Goal: Task Accomplishment & Management: Use online tool/utility

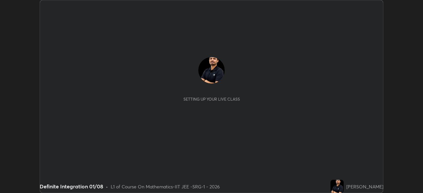
scroll to position [193, 423]
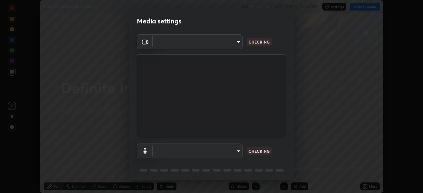
click at [199, 149] on body "Erase all Definite Integration 01/08 Recording CLASS STARTS IN 6 MINS Settings …" at bounding box center [211, 96] width 423 height 193
type input "548a44a52523d2997e35a3c13491b16d14ec2e678e88aab68fdaa9d4bfa060c5"
type input "12ac0b8a30920bf315e1911e3582112a90870c5fd350a1d8644ddc7b3b3588c1"
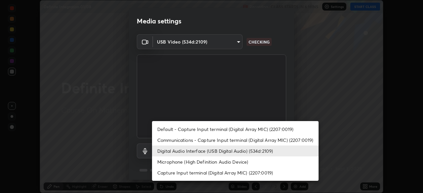
click at [176, 148] on li "Digital Audio Interface (USB Digital Audio) (534d:2109)" at bounding box center [235, 151] width 167 height 11
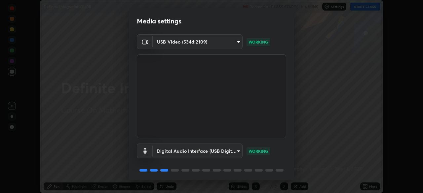
scroll to position [23, 0]
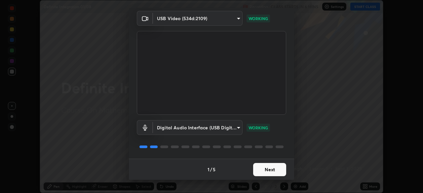
click at [271, 169] on button "Next" at bounding box center [269, 169] width 33 height 13
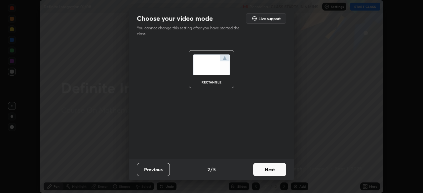
scroll to position [0, 0]
click at [272, 173] on button "Next" at bounding box center [269, 169] width 33 height 13
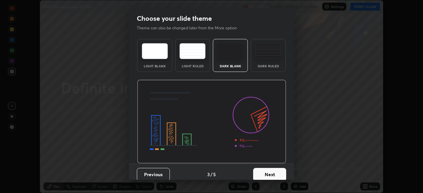
click at [278, 171] on button "Next" at bounding box center [269, 174] width 33 height 13
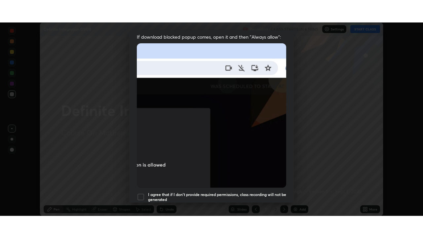
scroll to position [158, 0]
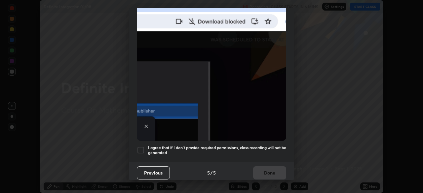
click at [139, 146] on div at bounding box center [141, 150] width 8 height 8
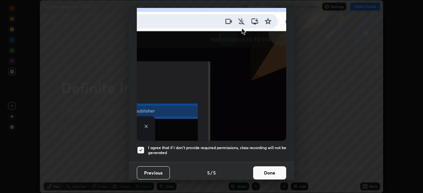
click at [267, 171] on button "Done" at bounding box center [269, 173] width 33 height 13
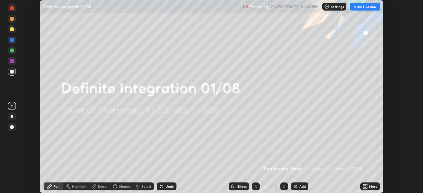
click at [368, 188] on div "More" at bounding box center [370, 187] width 20 height 8
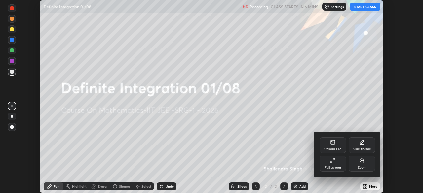
click at [332, 166] on div "Full screen" at bounding box center [332, 167] width 17 height 3
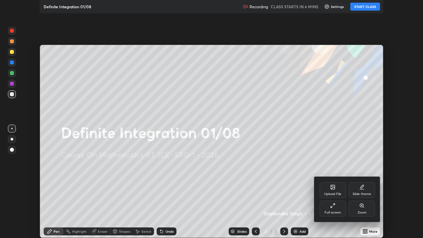
scroll to position [238, 423]
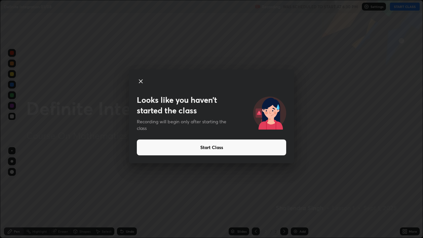
click at [191, 148] on button "Start Class" at bounding box center [211, 147] width 149 height 16
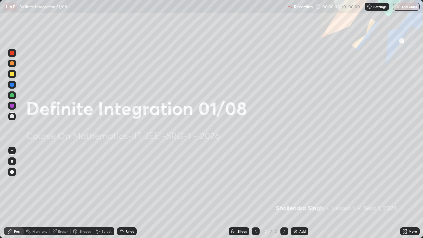
click at [405, 193] on icon at bounding box center [406, 230] width 2 height 2
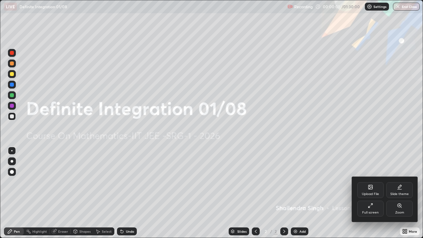
click at [365, 193] on div "Upload File" at bounding box center [370, 193] width 17 height 3
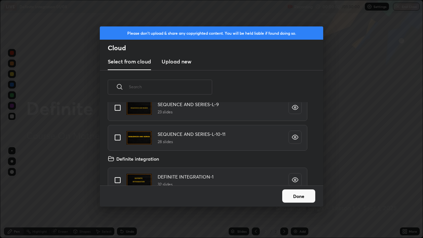
scroll to position [74, 0]
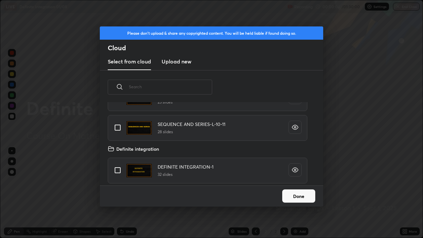
click at [117, 170] on input "grid" at bounding box center [118, 170] width 14 height 14
checkbox input "true"
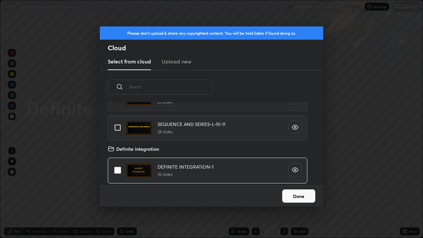
click at [292, 193] on button "Done" at bounding box center [298, 195] width 33 height 13
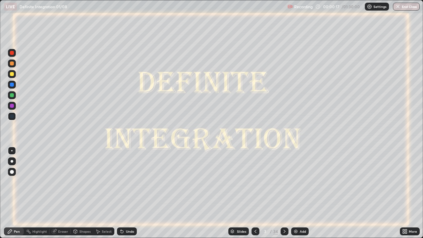
click at [284, 193] on icon at bounding box center [284, 231] width 5 height 5
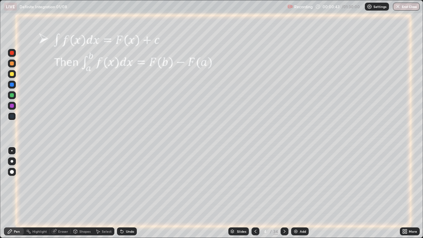
click at [11, 75] on div at bounding box center [12, 74] width 4 height 4
click at [12, 85] on div at bounding box center [12, 85] width 4 height 4
click at [283, 193] on icon at bounding box center [284, 231] width 5 height 5
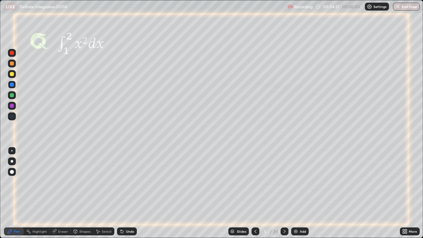
click at [283, 193] on icon at bounding box center [284, 231] width 5 height 5
click at [11, 73] on div at bounding box center [12, 74] width 4 height 4
click at [296, 193] on img at bounding box center [295, 231] width 5 height 5
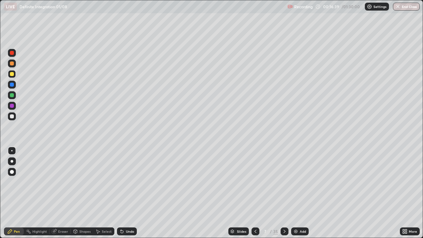
click at [124, 193] on div "Undo" at bounding box center [127, 231] width 20 height 8
click at [60, 193] on div "Eraser" at bounding box center [63, 231] width 10 height 3
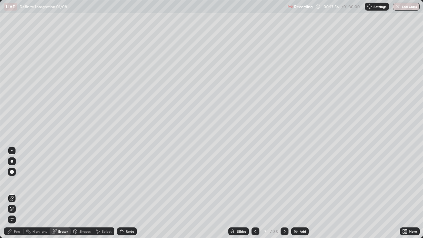
click at [16, 193] on div "Pen" at bounding box center [17, 231] width 6 height 3
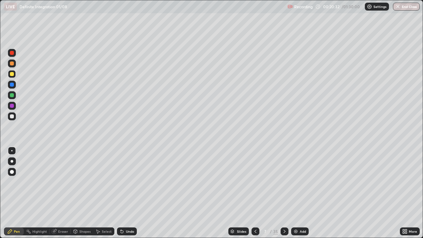
click at [62, 193] on div "Eraser" at bounding box center [63, 231] width 10 height 3
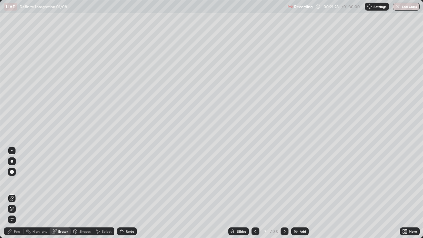
click at [16, 193] on div "Pen" at bounding box center [14, 231] width 20 height 8
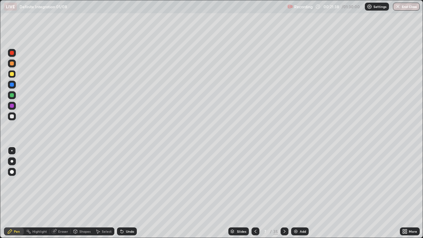
click at [121, 193] on icon at bounding box center [122, 231] width 3 height 3
click at [127, 193] on div "Undo" at bounding box center [130, 231] width 8 height 3
click at [128, 193] on div "Undo" at bounding box center [130, 231] width 8 height 3
click at [129, 193] on div "Undo" at bounding box center [130, 231] width 8 height 3
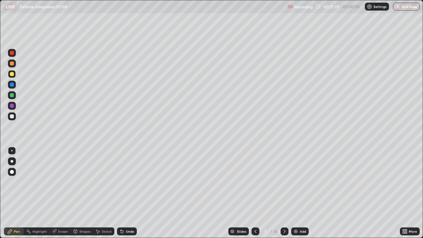
click at [130, 193] on div "Undo" at bounding box center [130, 231] width 8 height 3
click at [61, 193] on div "Eraser" at bounding box center [63, 231] width 10 height 3
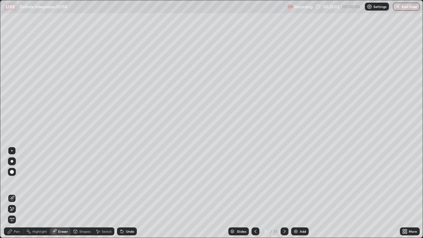
click at [17, 193] on div "Pen" at bounding box center [17, 231] width 6 height 3
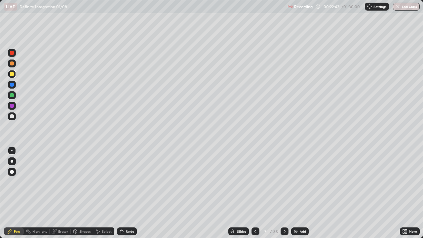
click at [59, 193] on div "Eraser" at bounding box center [63, 231] width 10 height 3
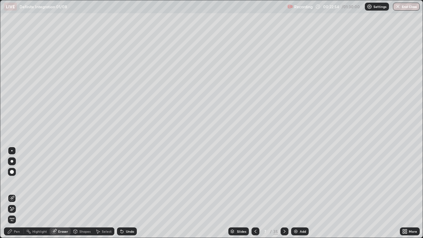
click at [16, 193] on div "Pen" at bounding box center [17, 231] width 6 height 3
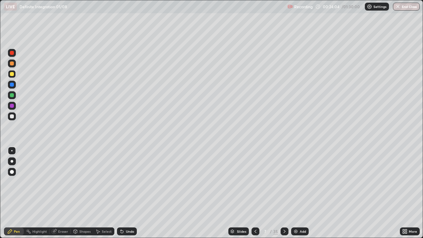
click at [57, 193] on div "Eraser" at bounding box center [60, 231] width 21 height 8
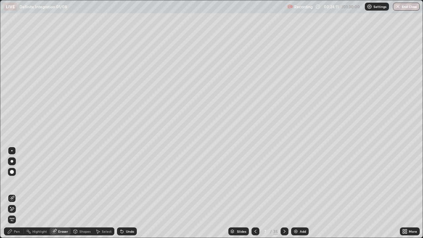
click at [16, 193] on div "Pen" at bounding box center [17, 231] width 6 height 3
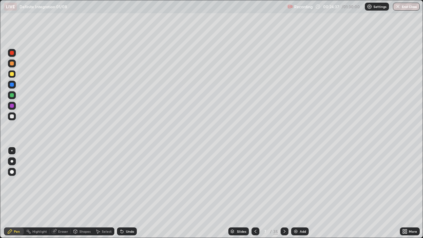
click at [293, 193] on img at bounding box center [295, 231] width 5 height 5
click at [55, 193] on icon at bounding box center [54, 231] width 4 height 4
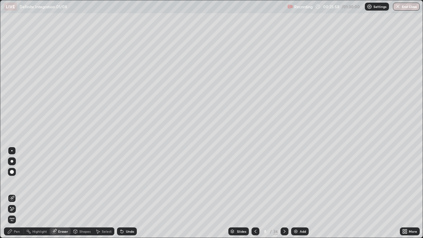
click at [14, 193] on div "Pen" at bounding box center [14, 231] width 20 height 8
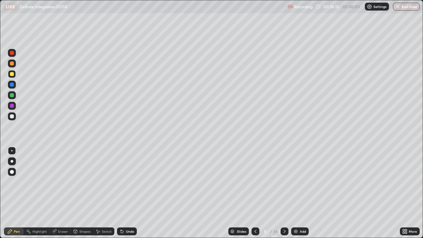
click at [61, 193] on div "Eraser" at bounding box center [63, 231] width 10 height 3
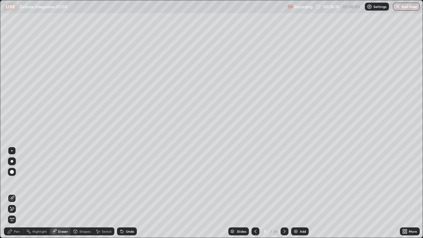
click at [14, 193] on div "Pen" at bounding box center [17, 231] width 6 height 3
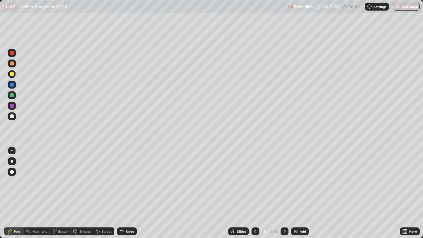
click at [56, 193] on div "Eraser" at bounding box center [60, 231] width 21 height 8
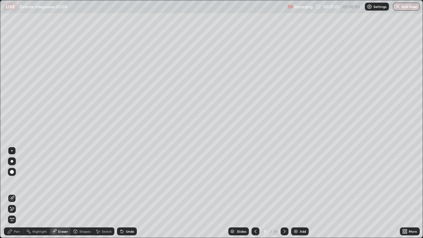
click at [18, 193] on div "Pen" at bounding box center [17, 231] width 6 height 3
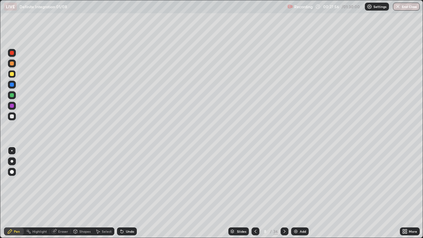
click at [254, 193] on icon at bounding box center [255, 231] width 5 height 5
click at [255, 193] on icon at bounding box center [255, 231] width 2 height 3
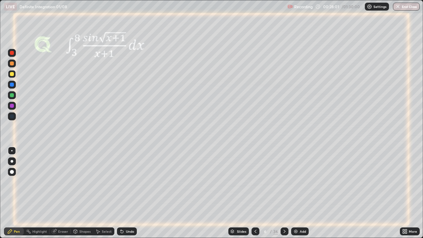
click at [283, 193] on icon at bounding box center [284, 231] width 5 height 5
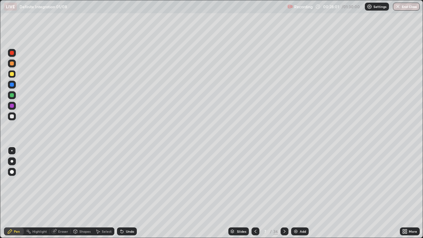
click at [284, 193] on icon at bounding box center [284, 231] width 2 height 3
click at [283, 193] on icon at bounding box center [284, 231] width 5 height 5
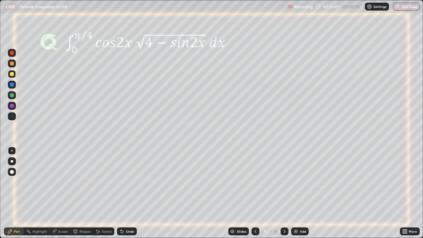
click at [59, 193] on div "Eraser" at bounding box center [63, 231] width 10 height 3
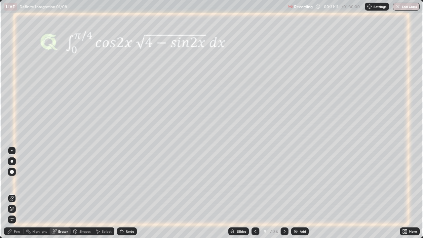
click at [13, 193] on div "Pen" at bounding box center [14, 231] width 20 height 8
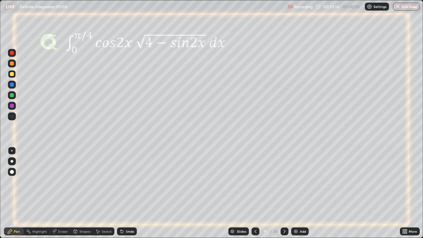
click at [283, 193] on icon at bounding box center [284, 231] width 5 height 5
click at [284, 193] on icon at bounding box center [284, 231] width 5 height 5
click at [283, 193] on icon at bounding box center [284, 231] width 5 height 5
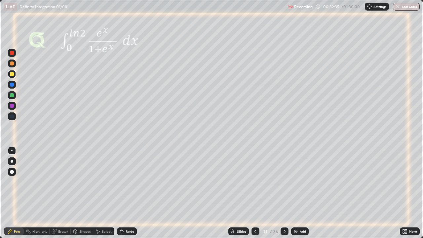
click at [283, 193] on icon at bounding box center [284, 231] width 5 height 5
click at [284, 193] on icon at bounding box center [284, 231] width 5 height 5
click at [283, 193] on icon at bounding box center [284, 231] width 2 height 3
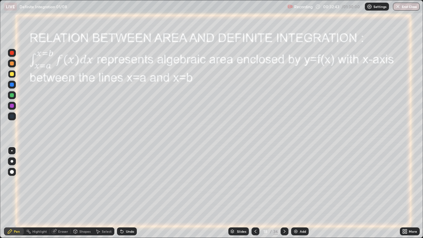
click at [255, 193] on icon at bounding box center [255, 231] width 5 height 5
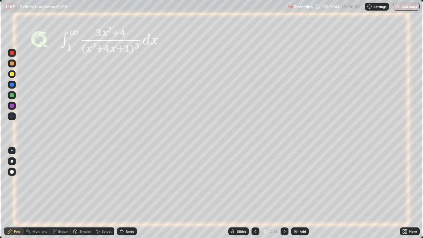
click at [254, 193] on icon at bounding box center [255, 231] width 5 height 5
click at [255, 193] on icon at bounding box center [255, 231] width 5 height 5
click at [256, 193] on icon at bounding box center [255, 231] width 5 height 5
click at [255, 193] on icon at bounding box center [255, 231] width 5 height 5
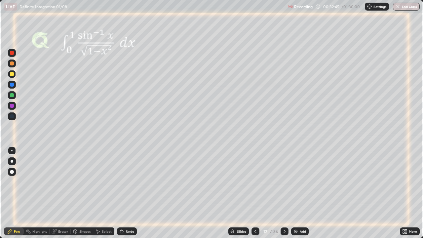
click at [256, 193] on icon at bounding box center [255, 231] width 5 height 5
click at [255, 193] on icon at bounding box center [255, 231] width 5 height 5
click at [122, 193] on icon at bounding box center [121, 231] width 5 height 5
click at [121, 193] on icon at bounding box center [122, 231] width 3 height 3
click at [123, 193] on icon at bounding box center [121, 231] width 5 height 5
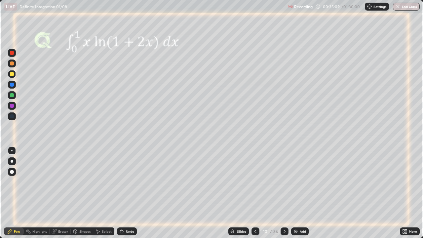
click at [126, 193] on div "Undo" at bounding box center [130, 231] width 8 height 3
click at [124, 193] on div "Undo" at bounding box center [127, 231] width 20 height 8
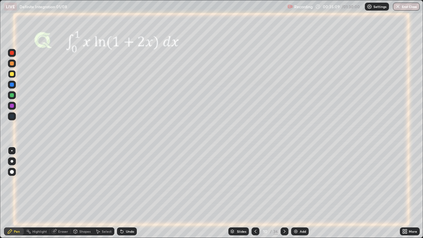
click at [121, 193] on icon at bounding box center [122, 231] width 3 height 3
click at [122, 193] on icon at bounding box center [122, 231] width 3 height 3
click at [123, 193] on div "Undo" at bounding box center [127, 231] width 20 height 8
click at [121, 193] on icon at bounding box center [122, 231] width 3 height 3
click at [121, 193] on div "Undo" at bounding box center [127, 231] width 20 height 8
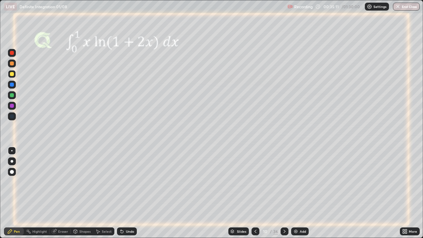
click at [121, 193] on div "Undo" at bounding box center [127, 231] width 20 height 8
click at [120, 193] on div "Undo" at bounding box center [127, 231] width 20 height 8
click at [119, 193] on div "Undo" at bounding box center [127, 231] width 20 height 8
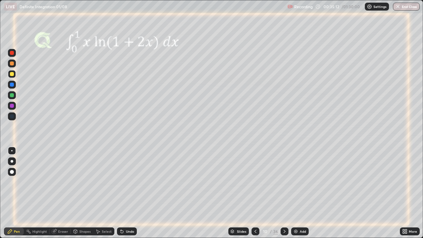
click at [118, 193] on div "Undo" at bounding box center [127, 231] width 20 height 8
click at [13, 85] on div at bounding box center [12, 85] width 4 height 4
click at [283, 193] on icon at bounding box center [284, 231] width 5 height 5
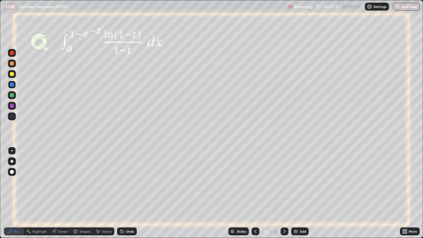
click at [283, 193] on icon at bounding box center [284, 231] width 5 height 5
click at [12, 106] on div at bounding box center [12, 106] width 4 height 4
click at [127, 193] on div "Undo" at bounding box center [130, 231] width 8 height 3
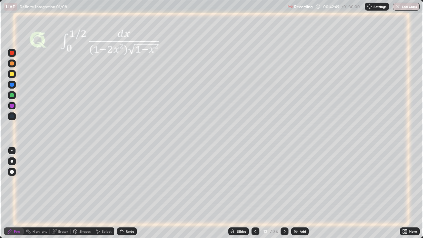
click at [60, 193] on div "Eraser" at bounding box center [60, 231] width 21 height 8
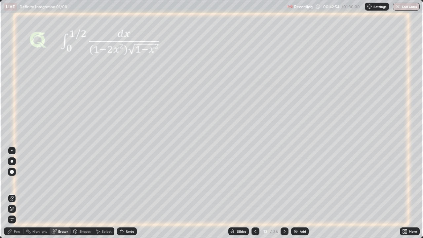
click at [16, 193] on div "Pen" at bounding box center [17, 231] width 6 height 3
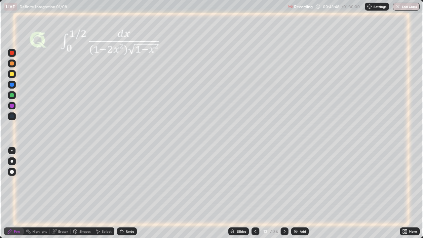
click at [126, 193] on div "Undo" at bounding box center [127, 231] width 20 height 8
click at [126, 193] on div "Undo" at bounding box center [130, 231] width 8 height 3
click at [282, 193] on icon at bounding box center [284, 231] width 5 height 5
click at [255, 193] on icon at bounding box center [255, 231] width 2 height 3
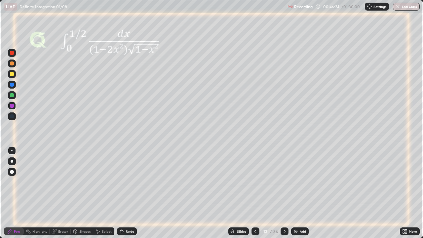
click at [283, 193] on icon at bounding box center [284, 231] width 5 height 5
click at [283, 193] on icon at bounding box center [284, 231] width 2 height 3
click at [284, 193] on icon at bounding box center [284, 231] width 2 height 3
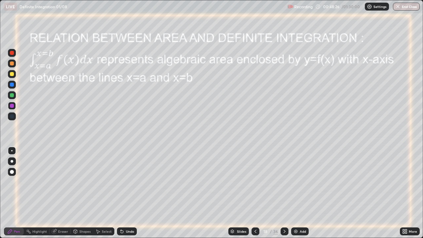
click at [295, 193] on img at bounding box center [295, 231] width 5 height 5
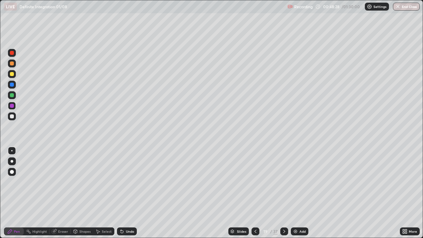
click at [13, 117] on div at bounding box center [12, 116] width 4 height 4
click at [10, 73] on div at bounding box center [12, 74] width 4 height 4
click at [11, 85] on div at bounding box center [12, 85] width 4 height 4
click at [12, 73] on div at bounding box center [12, 74] width 4 height 4
click at [12, 53] on div at bounding box center [12, 53] width 4 height 4
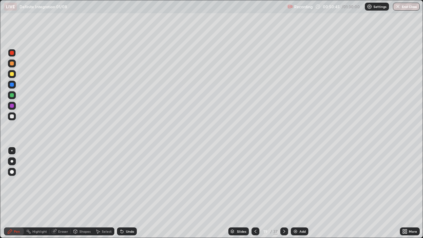
click at [296, 193] on img at bounding box center [295, 231] width 5 height 5
click at [124, 193] on div "Undo" at bounding box center [127, 231] width 20 height 8
click at [126, 193] on div "Undo" at bounding box center [130, 231] width 8 height 3
click at [126, 193] on div "Undo" at bounding box center [127, 231] width 20 height 8
click at [12, 95] on div at bounding box center [12, 95] width 4 height 4
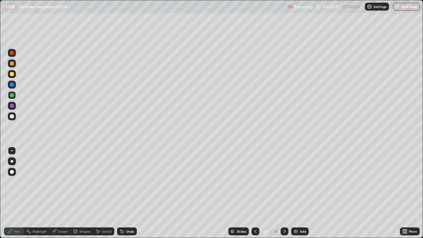
click at [12, 106] on div at bounding box center [12, 106] width 4 height 4
click at [255, 193] on icon at bounding box center [255, 231] width 5 height 5
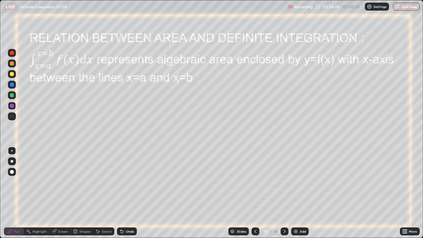
click at [11, 74] on div at bounding box center [12, 74] width 4 height 4
click at [283, 193] on icon at bounding box center [284, 231] width 5 height 5
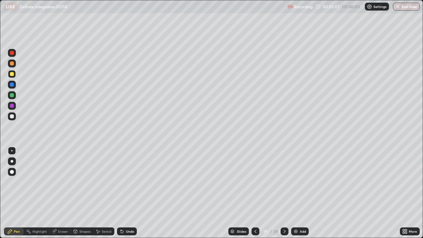
click at [282, 193] on icon at bounding box center [284, 231] width 5 height 5
click at [255, 193] on icon at bounding box center [255, 231] width 5 height 5
click at [255, 193] on icon at bounding box center [255, 231] width 2 height 3
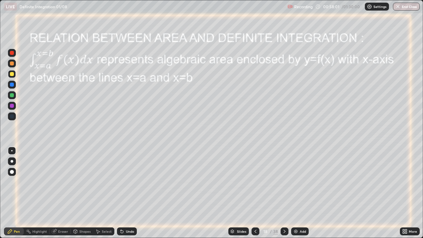
click at [283, 193] on icon at bounding box center [284, 231] width 2 height 3
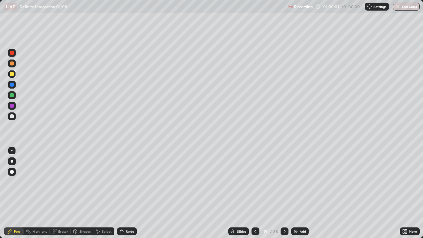
click at [284, 193] on icon at bounding box center [284, 231] width 5 height 5
click at [283, 193] on icon at bounding box center [284, 231] width 5 height 5
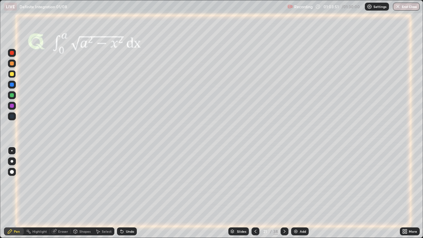
click at [11, 85] on div at bounding box center [12, 85] width 4 height 4
click at [13, 106] on div at bounding box center [12, 106] width 4 height 4
click at [283, 193] on icon at bounding box center [284, 231] width 5 height 5
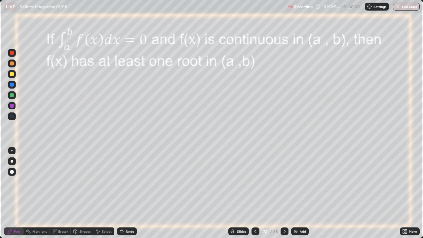
click at [282, 193] on icon at bounding box center [284, 231] width 5 height 5
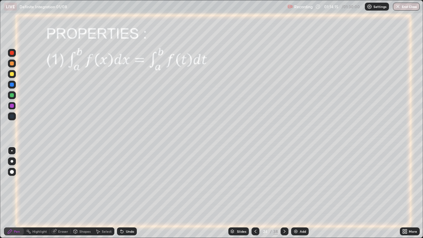
click at [284, 193] on icon at bounding box center [284, 231] width 5 height 5
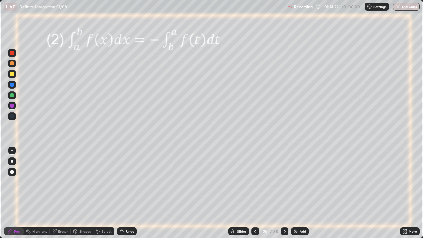
click at [12, 74] on div at bounding box center [12, 74] width 4 height 4
click at [13, 84] on div at bounding box center [12, 85] width 4 height 4
click at [12, 96] on div at bounding box center [12, 95] width 4 height 4
click at [283, 193] on icon at bounding box center [284, 231] width 5 height 5
click at [13, 106] on div at bounding box center [12, 106] width 4 height 4
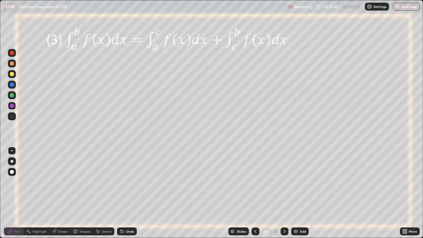
click at [13, 75] on div at bounding box center [12, 74] width 4 height 4
click at [12, 52] on div at bounding box center [12, 53] width 4 height 4
click at [11, 74] on div at bounding box center [12, 74] width 4 height 4
click at [12, 96] on div at bounding box center [12, 95] width 4 height 4
click at [12, 76] on div at bounding box center [12, 74] width 4 height 4
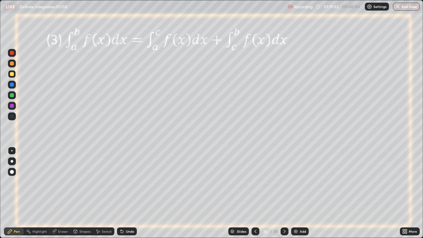
click at [12, 86] on div at bounding box center [12, 85] width 4 height 4
click at [283, 193] on icon at bounding box center [284, 231] width 5 height 5
click at [13, 96] on div at bounding box center [12, 95] width 4 height 4
click at [12, 106] on div at bounding box center [12, 106] width 4 height 4
click at [59, 193] on div "Eraser" at bounding box center [63, 231] width 10 height 3
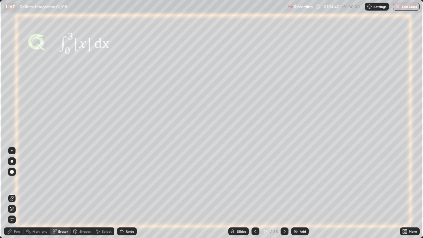
click at [16, 193] on div "Pen" at bounding box center [17, 231] width 6 height 3
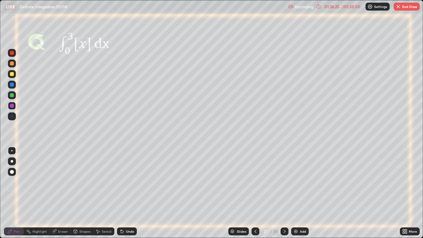
click at [283, 193] on icon at bounding box center [284, 231] width 5 height 5
click at [282, 193] on icon at bounding box center [284, 231] width 5 height 5
click at [255, 193] on icon at bounding box center [255, 231] width 5 height 5
click at [284, 193] on icon at bounding box center [284, 231] width 5 height 5
click at [255, 193] on icon at bounding box center [255, 231] width 5 height 5
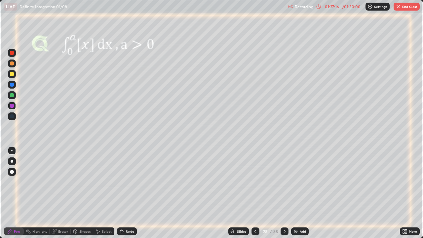
click at [283, 193] on icon at bounding box center [284, 231] width 5 height 5
click at [401, 6] on button "End Class" at bounding box center [407, 7] width 26 height 8
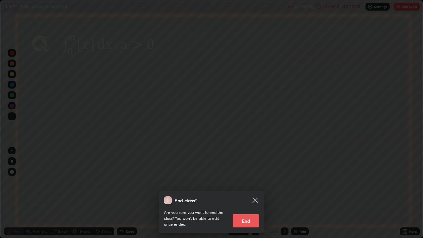
click at [246, 193] on button "End" at bounding box center [246, 220] width 26 height 13
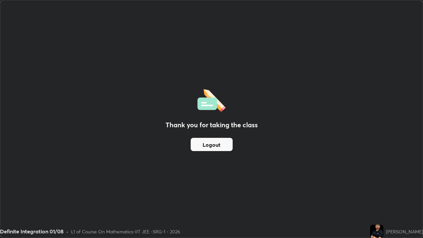
click at [207, 146] on button "Logout" at bounding box center [212, 144] width 42 height 13
